Goal: Navigation & Orientation: Understand site structure

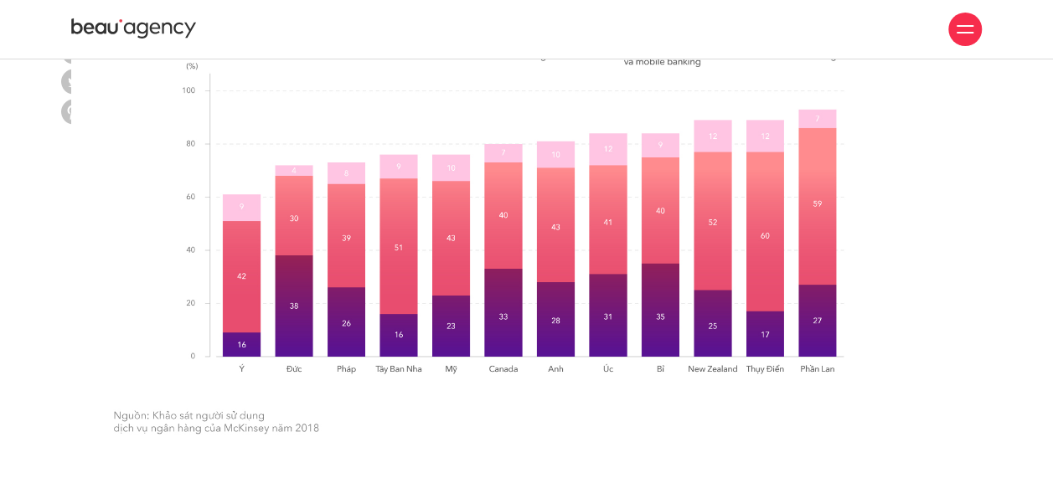
scroll to position [5017, 0]
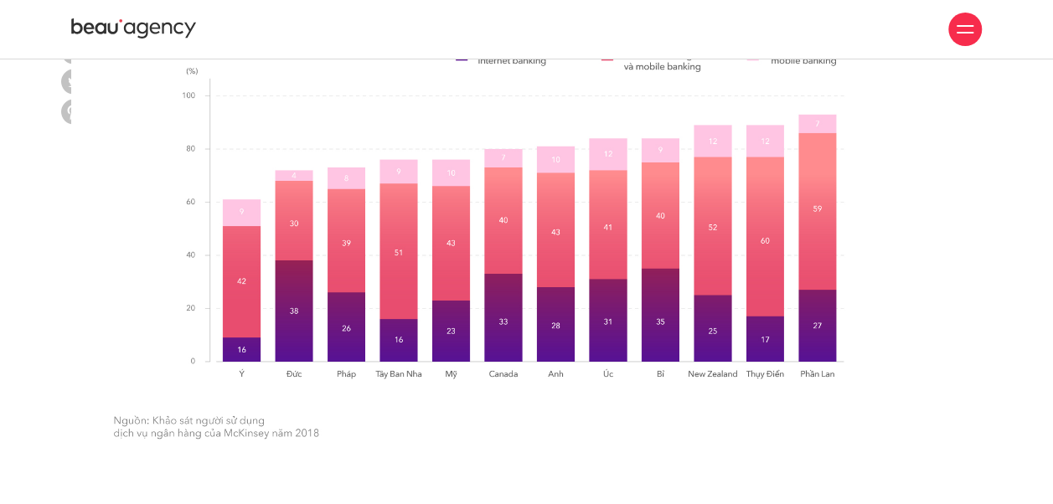
click at [0, 0] on link "Dự án" at bounding box center [0, 0] width 0 height 0
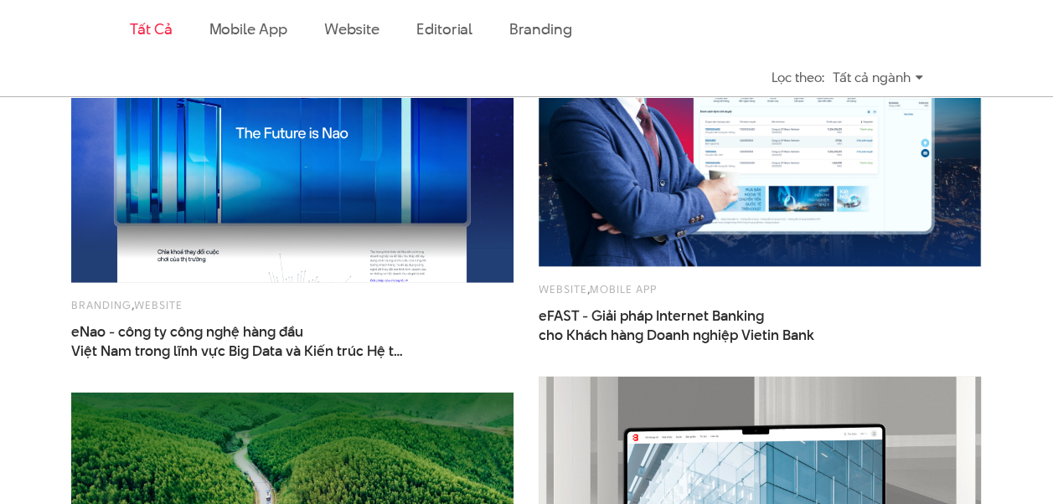
scroll to position [1751, 0]
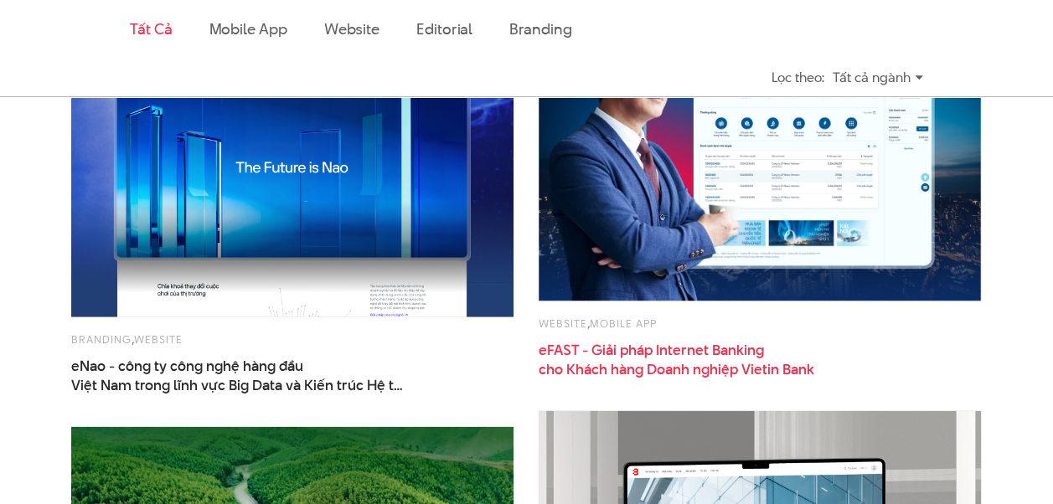
click at [572, 380] on span "cho Khách hàng Doanh nghiệp Vietin Bank" at bounding box center [677, 369] width 276 height 19
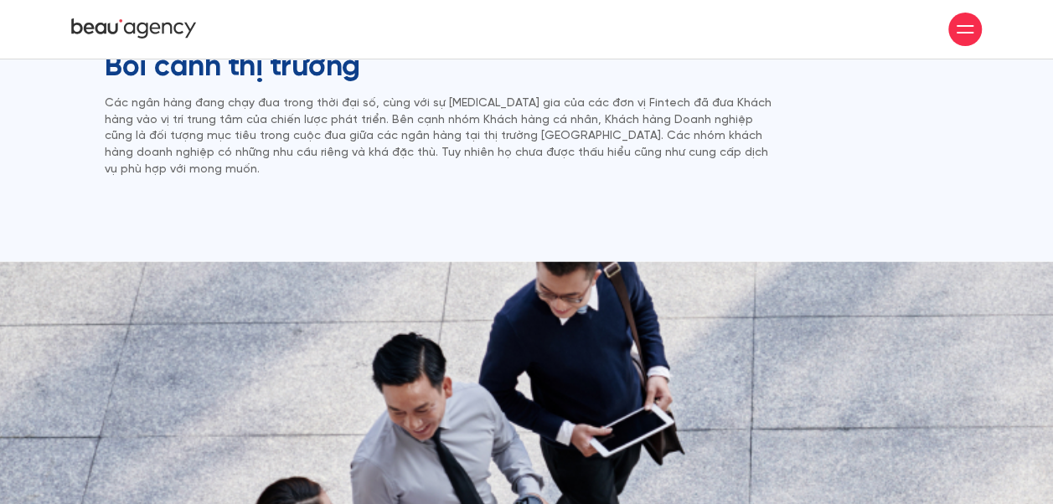
scroll to position [1035, 0]
click at [0, 0] on link "Dự án" at bounding box center [0, 0] width 0 height 0
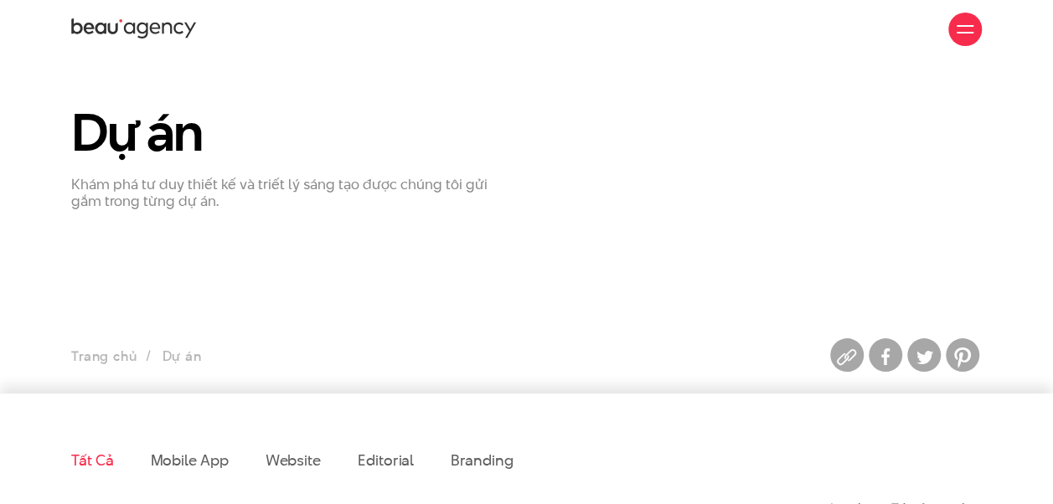
click at [0, 0] on link "Giới thiệu" at bounding box center [0, 0] width 0 height 0
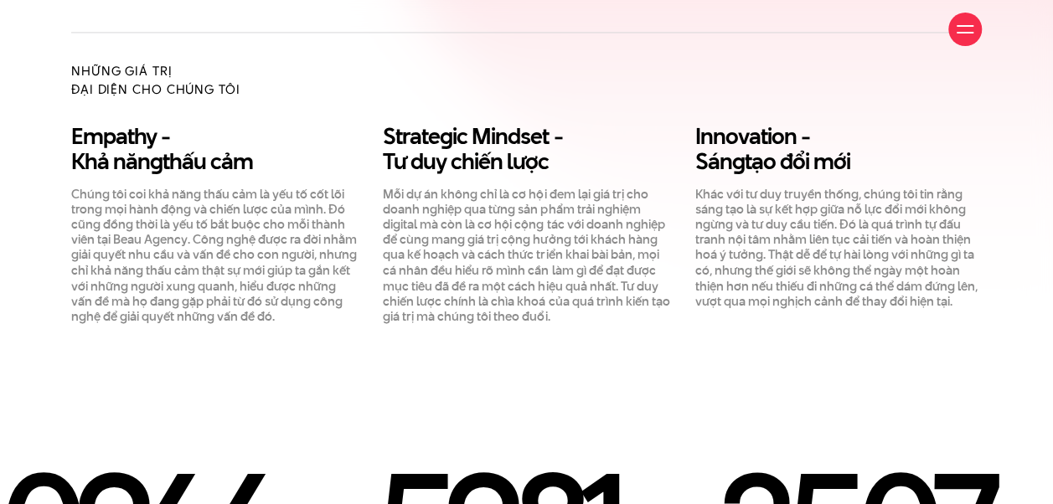
scroll to position [1297, 0]
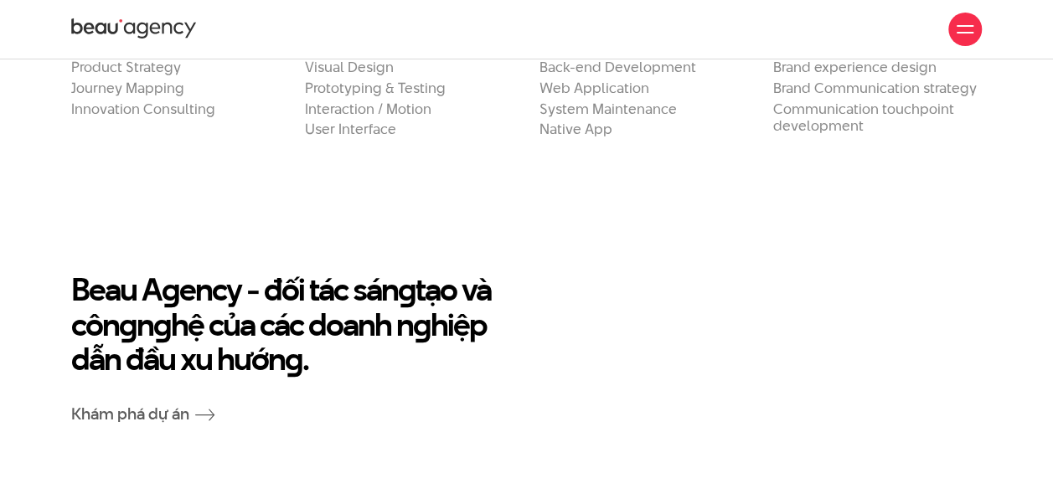
scroll to position [2573, 0]
click at [0, 0] on link "Dịch vụ" at bounding box center [0, 0] width 0 height 0
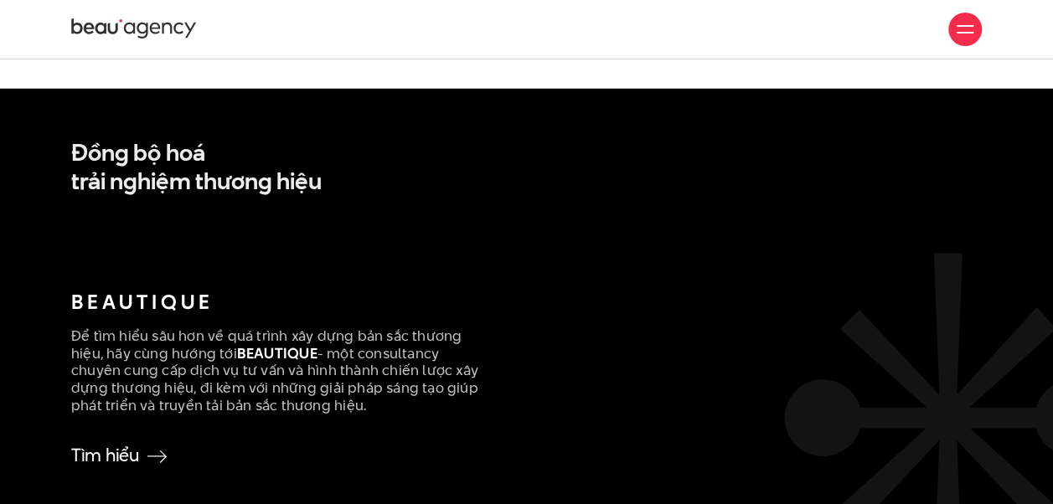
scroll to position [2358, 0]
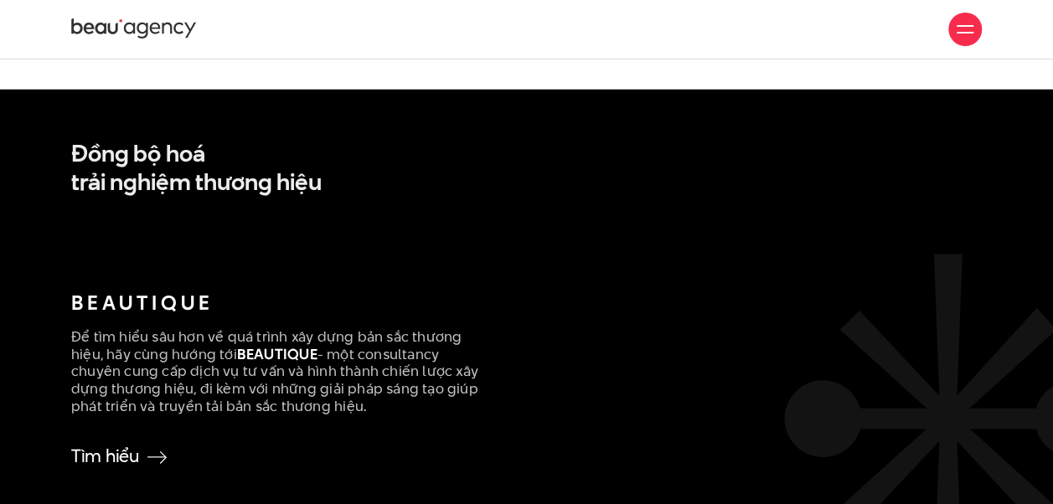
click at [0, 0] on link "Góc nhìn" at bounding box center [0, 0] width 0 height 0
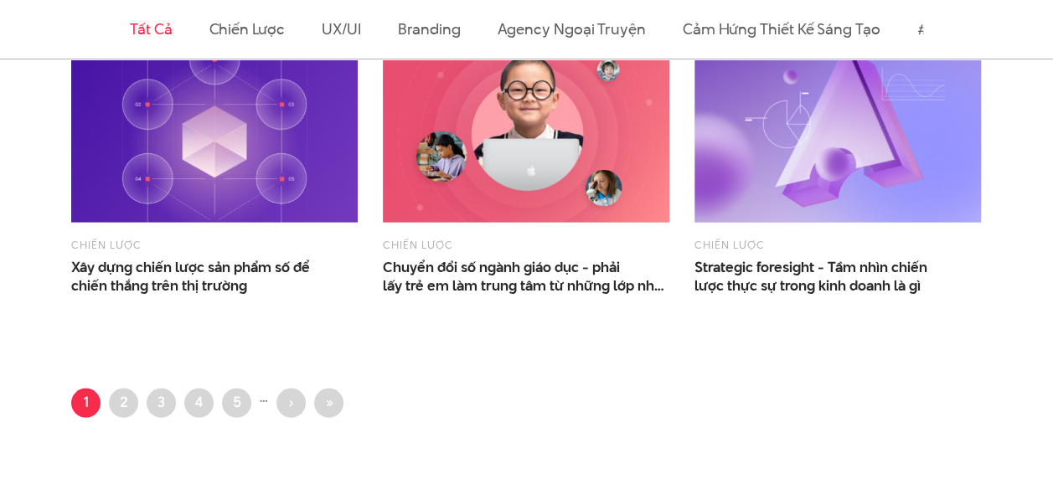
scroll to position [2072, 0]
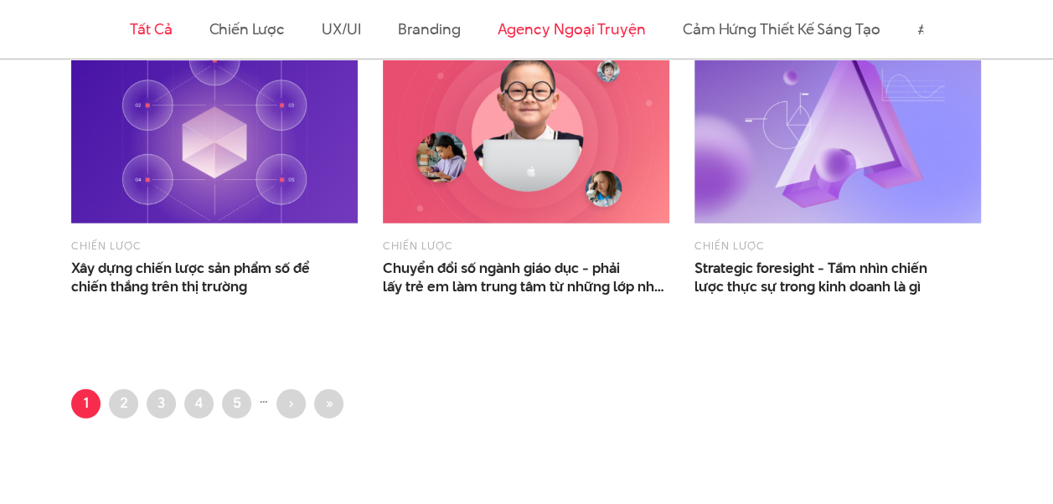
click at [509, 33] on link "Agency ngoại truyện" at bounding box center [571, 28] width 148 height 21
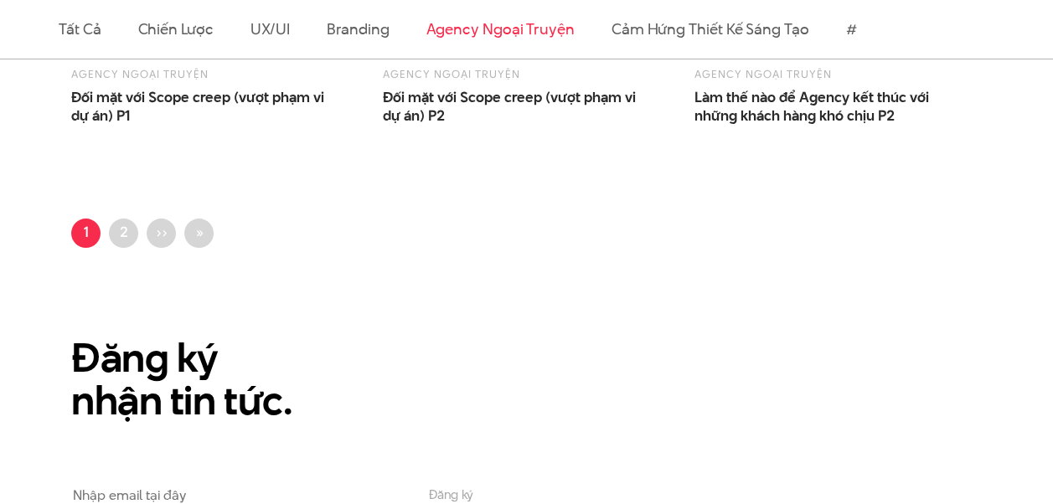
scroll to position [1321, 0]
